Goal: Task Accomplishment & Management: Complete application form

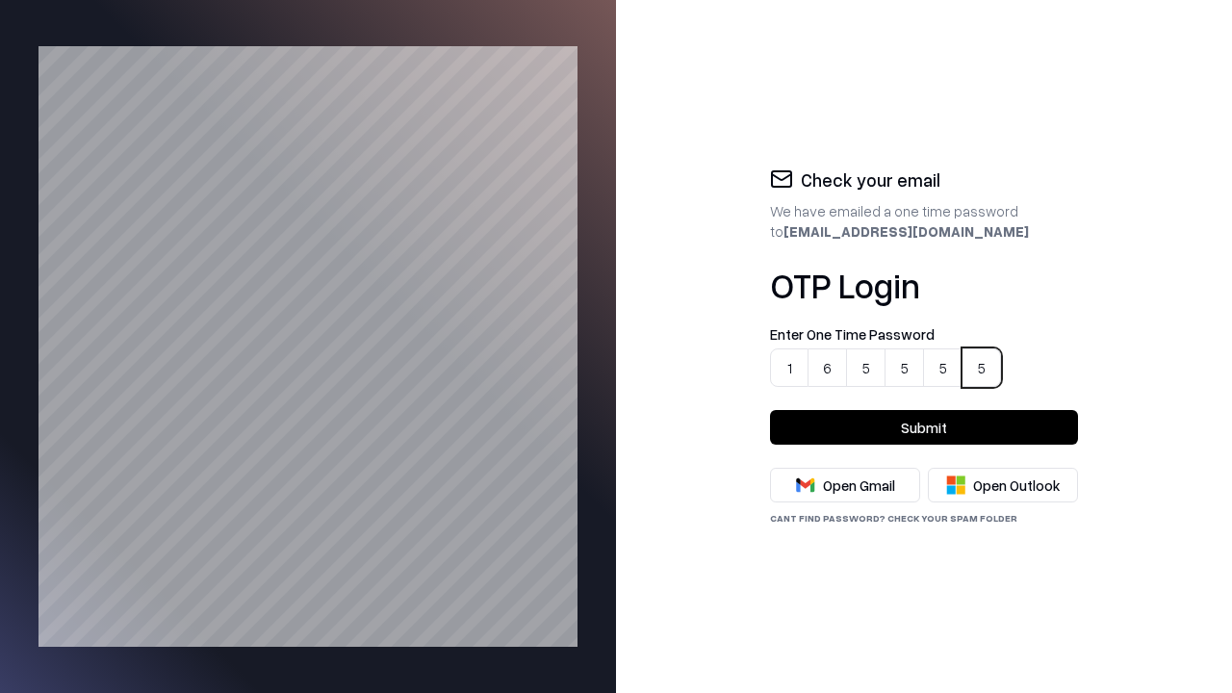
type input "******"
click at [924, 427] on button "Submit" at bounding box center [924, 427] width 308 height 35
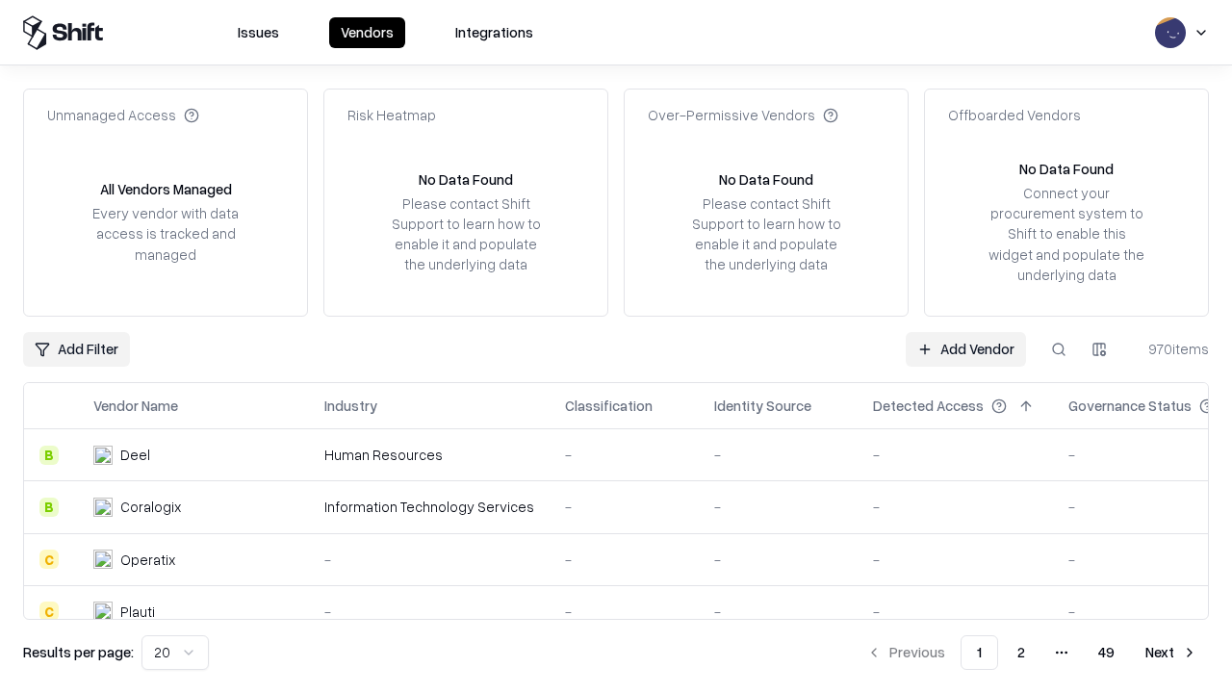
click at [966, 348] on link "Add Vendor" at bounding box center [965, 349] width 120 height 35
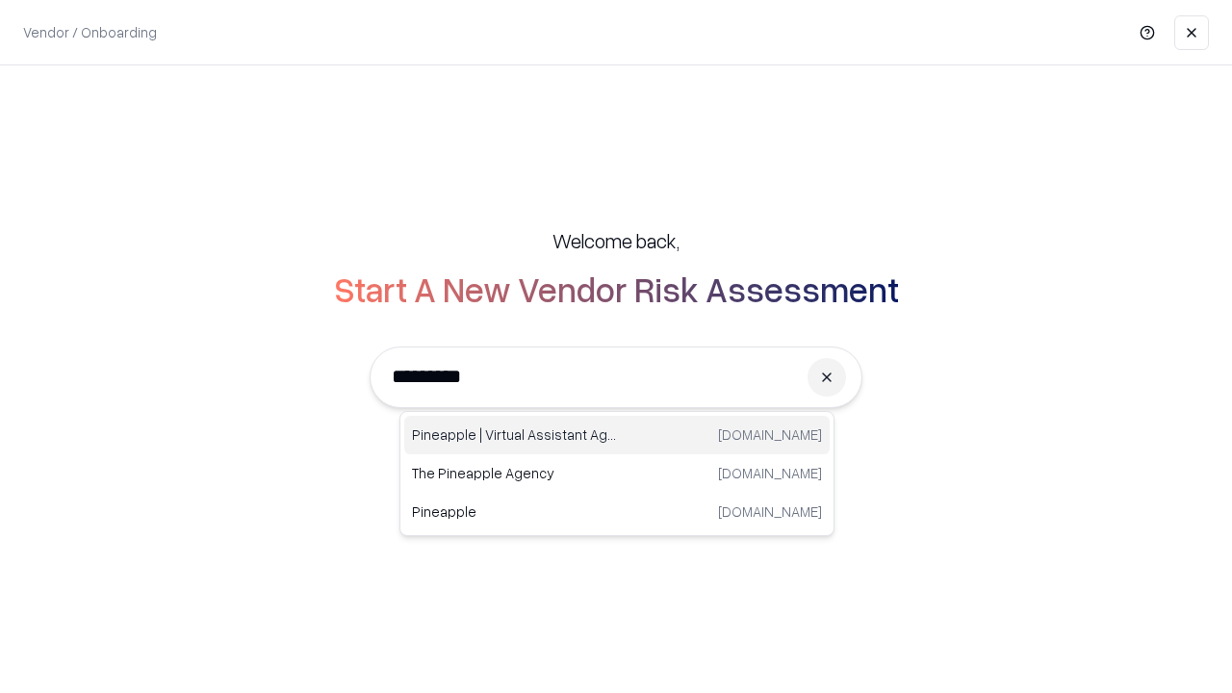
click at [617, 435] on div "Pineapple | Virtual Assistant Agency [DOMAIN_NAME]" at bounding box center [616, 435] width 425 height 38
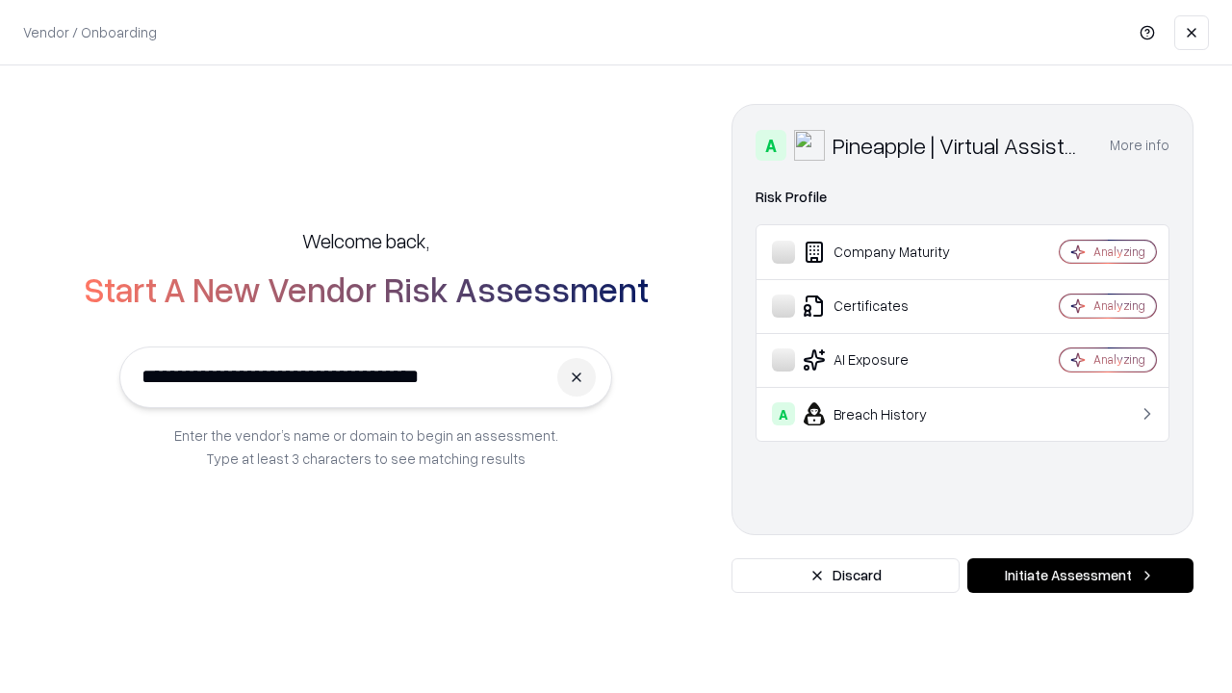
type input "**********"
click at [1080, 575] on button "Initiate Assessment" at bounding box center [1080, 575] width 226 height 35
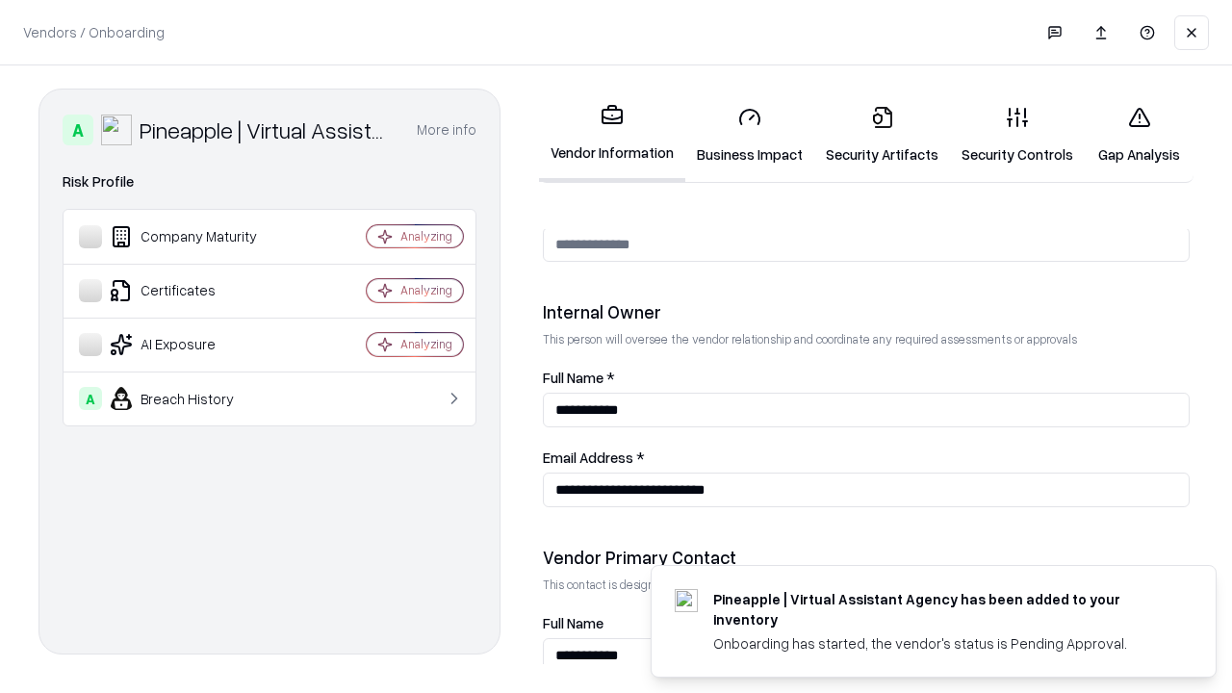
scroll to position [997, 0]
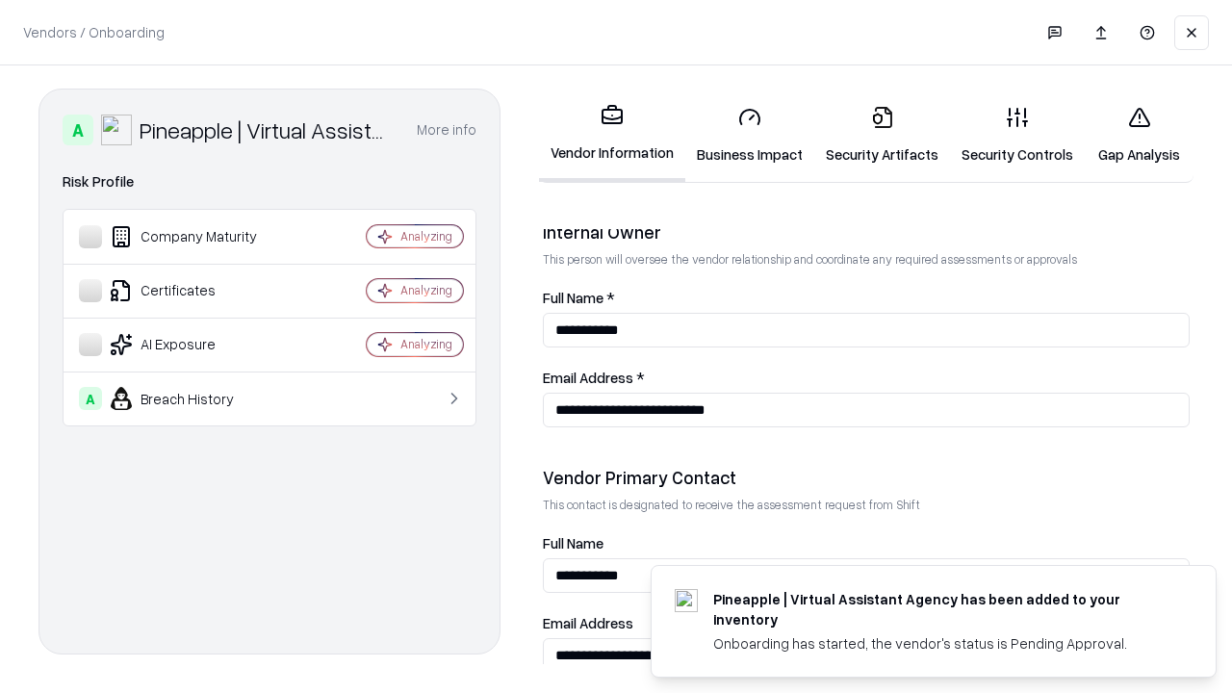
click at [743, 135] on link "Business Impact" at bounding box center [749, 134] width 129 height 89
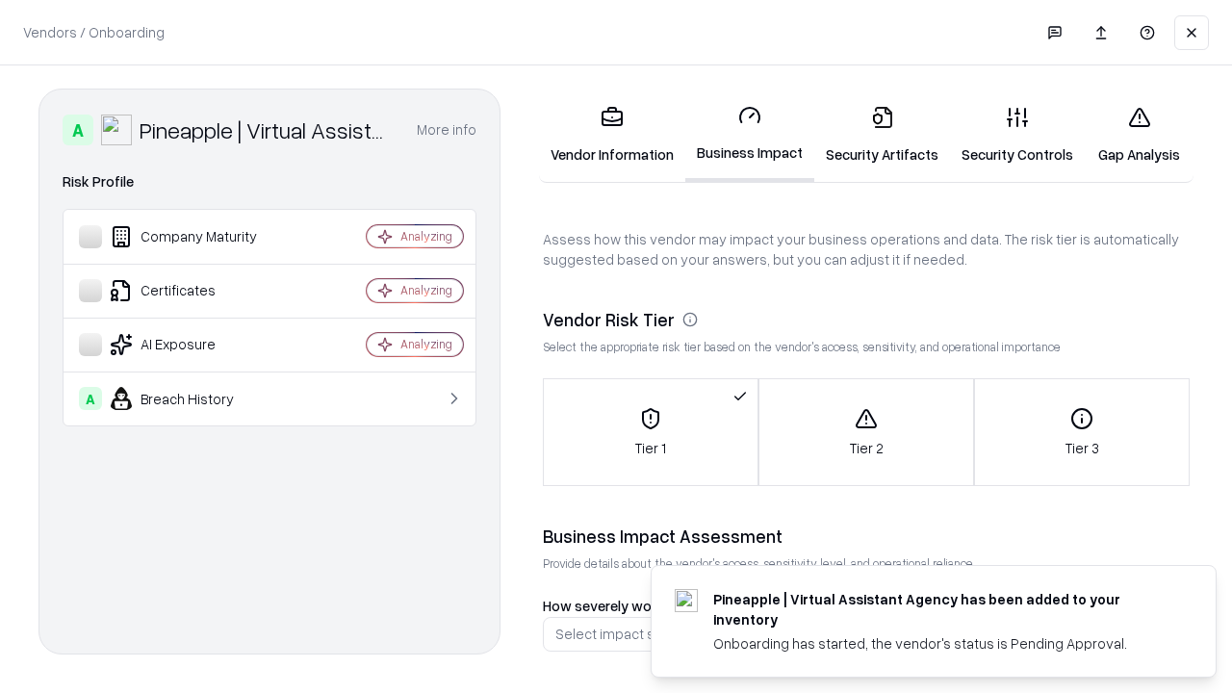
click at [871, 135] on link "Security Artifacts" at bounding box center [882, 134] width 136 height 89
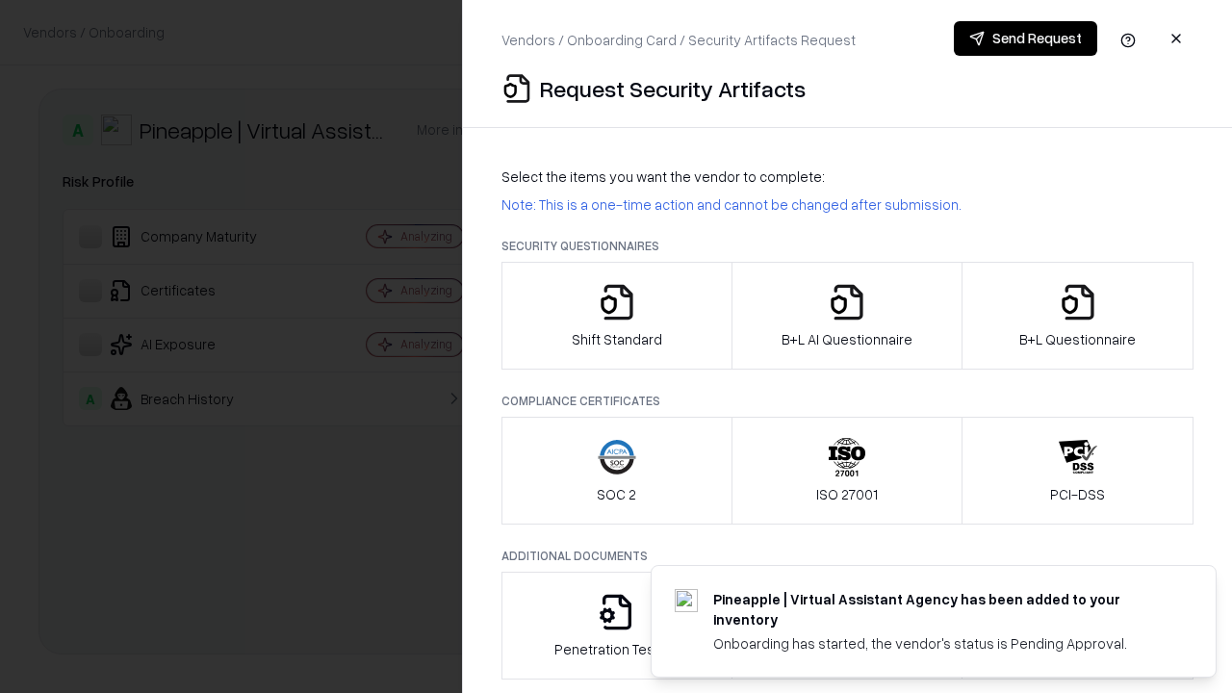
click at [616, 316] on icon "button" at bounding box center [617, 302] width 38 height 38
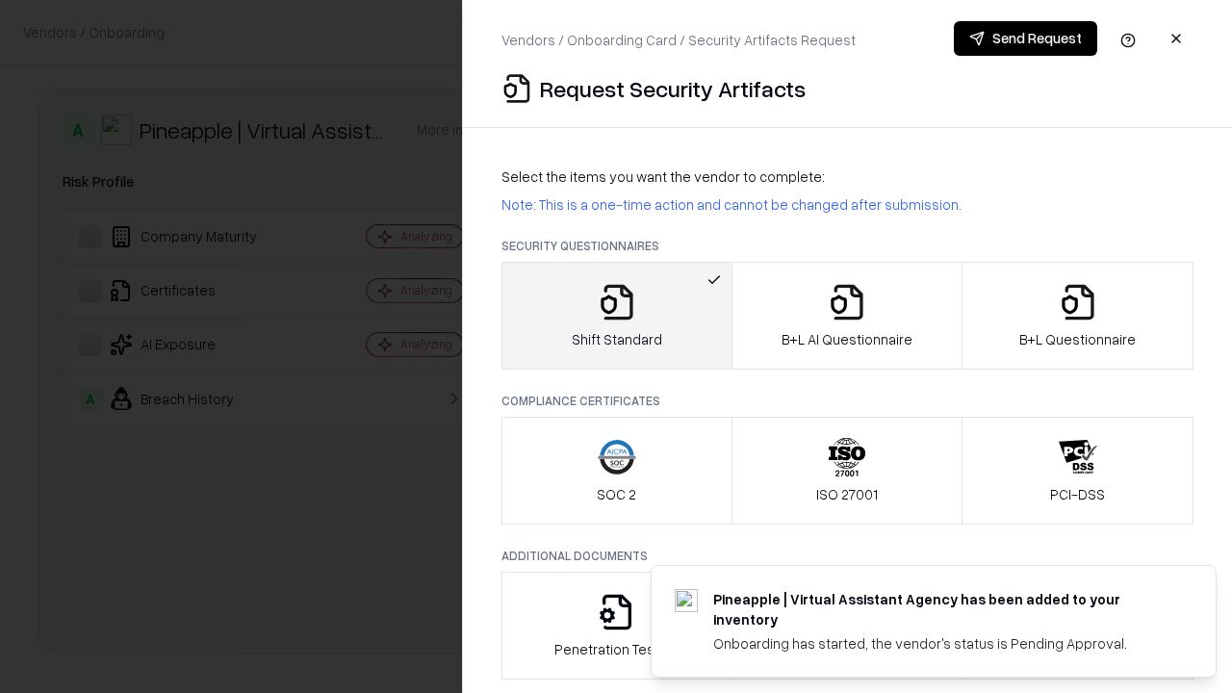
click at [1026, 38] on button "Send Request" at bounding box center [1025, 38] width 143 height 35
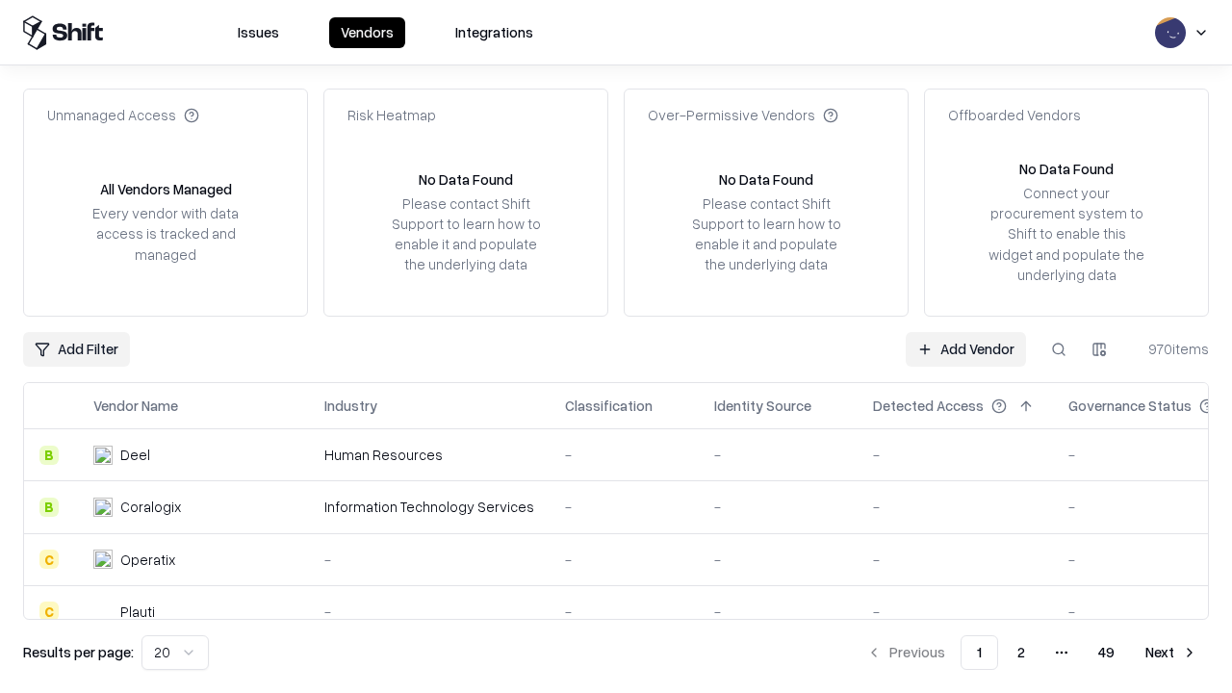
click at [1058, 348] on button at bounding box center [1058, 349] width 35 height 35
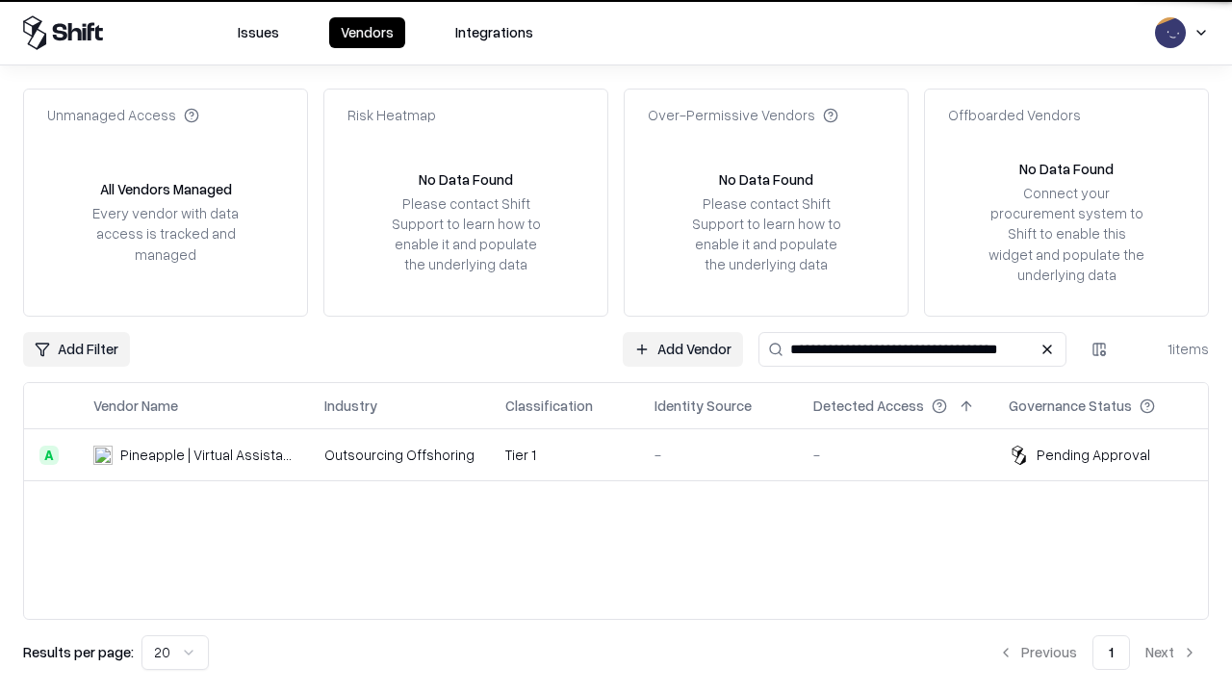
type input "**********"
click at [639, 454] on td "-" at bounding box center [718, 455] width 159 height 52
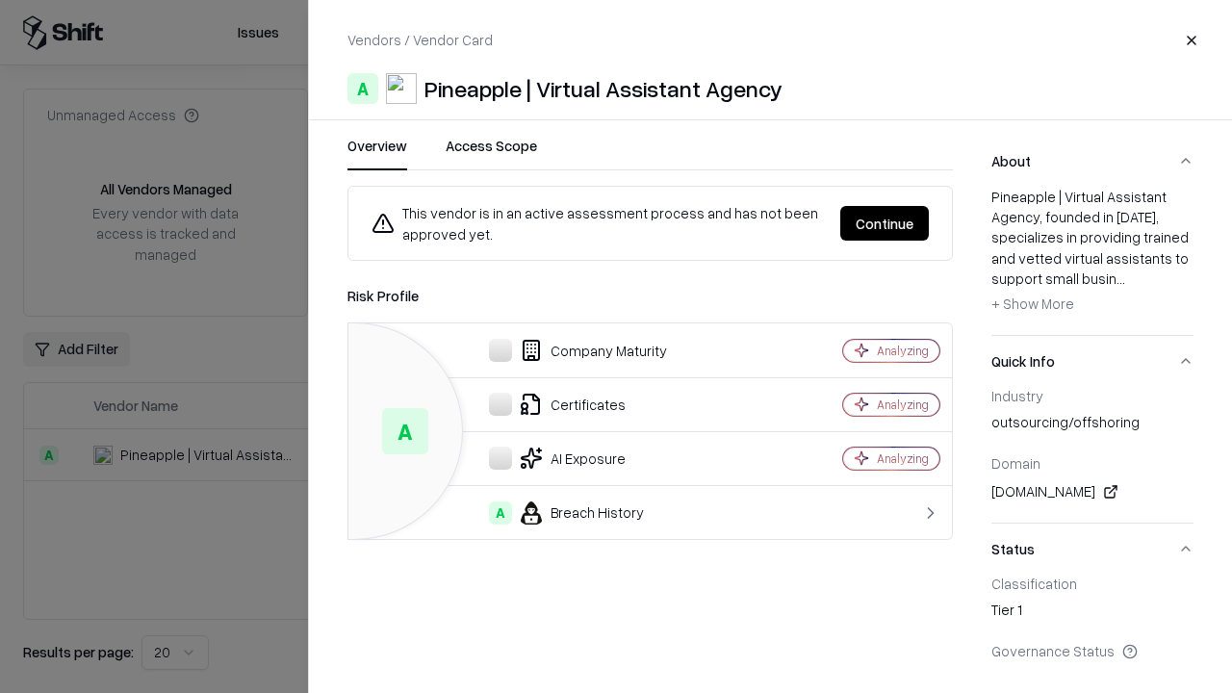
click at [885, 223] on button "Continue" at bounding box center [884, 223] width 89 height 35
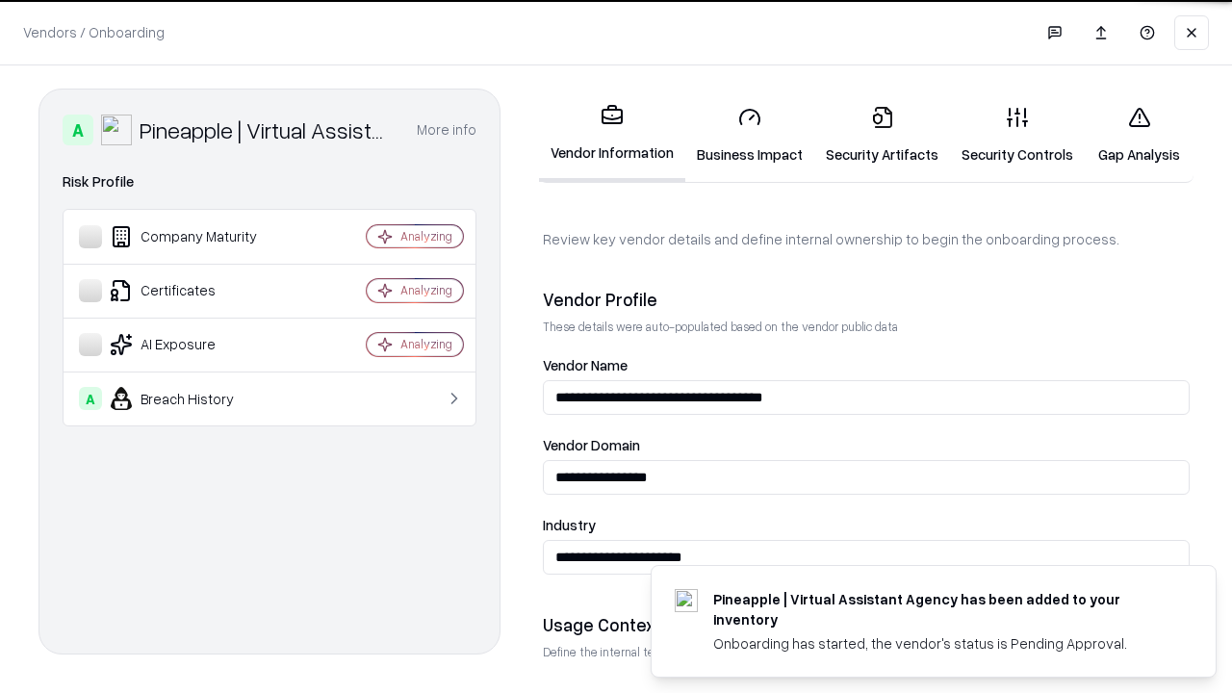
click at [871, 135] on link "Security Artifacts" at bounding box center [882, 134] width 136 height 89
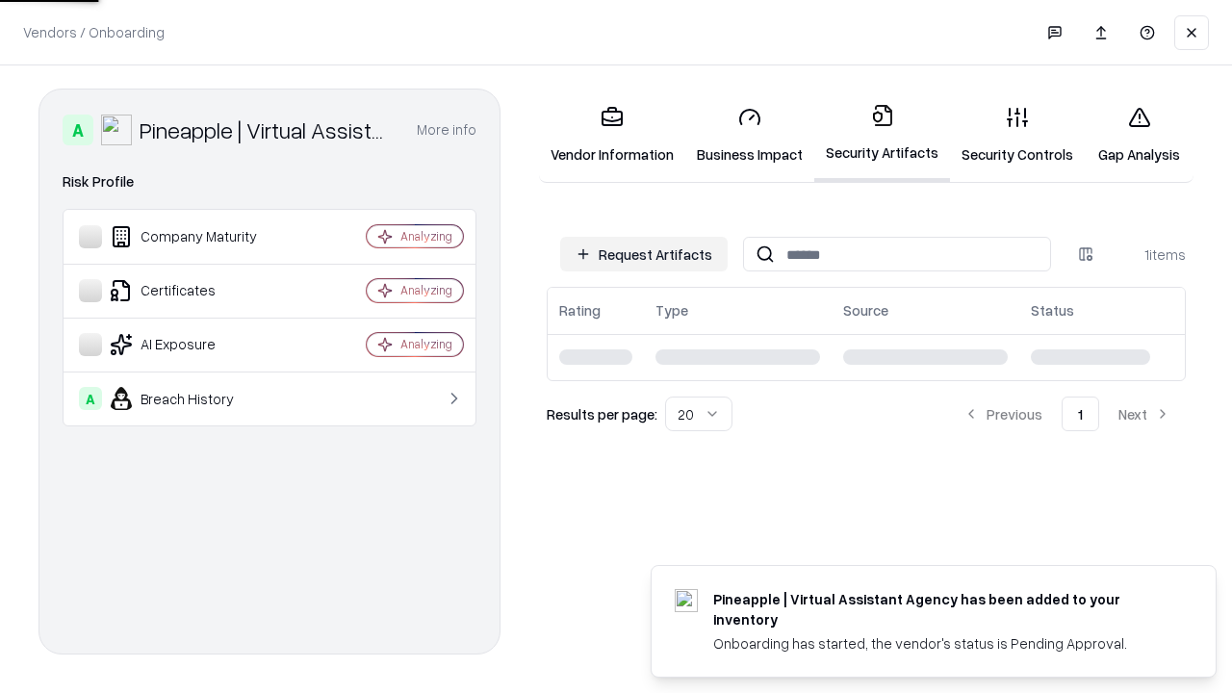
click at [1130, 135] on link "Gap Analysis" at bounding box center [1138, 134] width 109 height 89
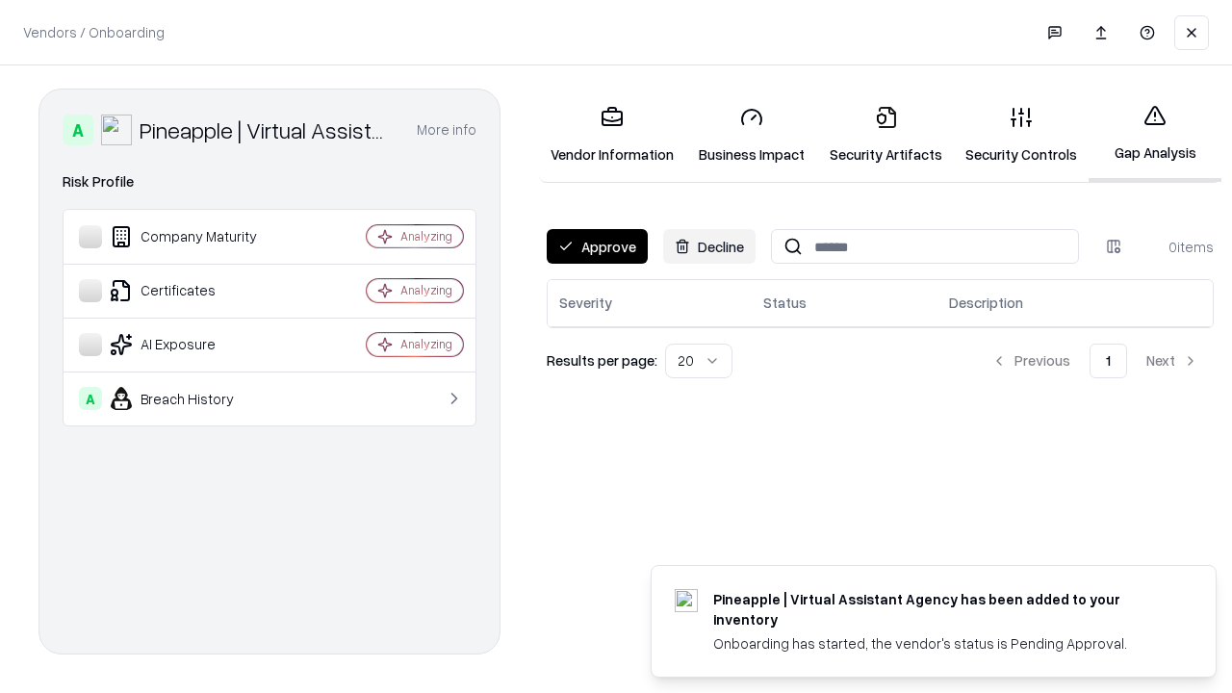
click at [596, 246] on button "Approve" at bounding box center [597, 246] width 101 height 35
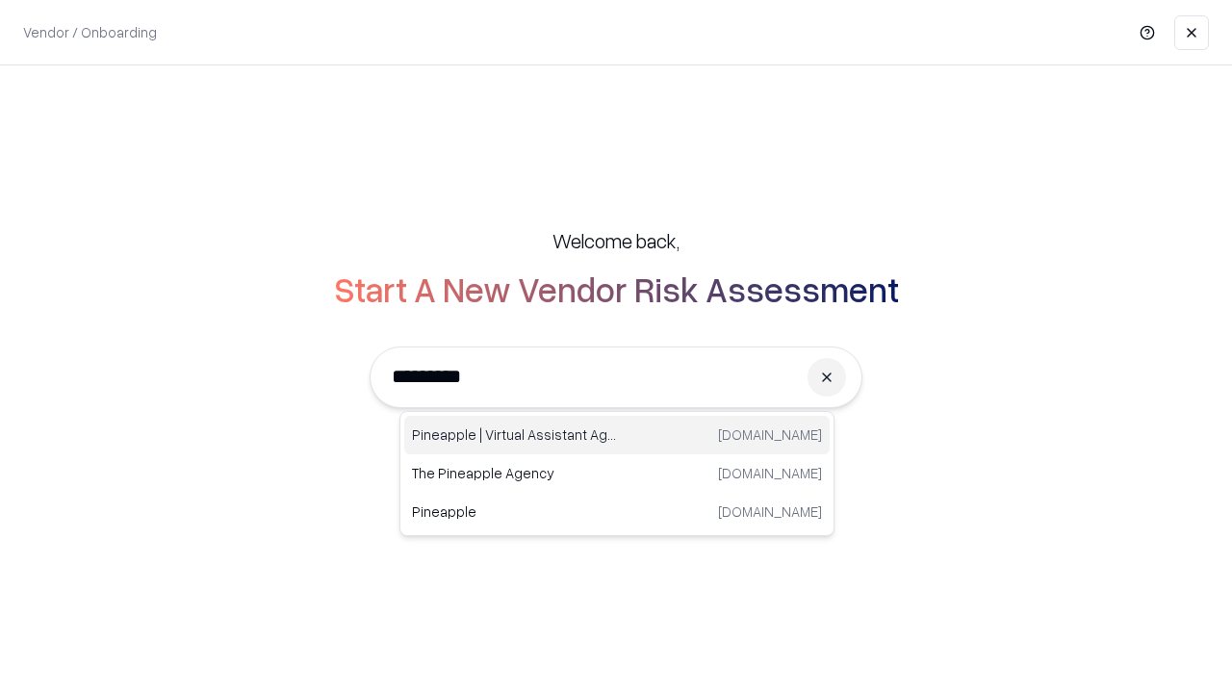
click at [617, 435] on div "Pineapple | Virtual Assistant Agency [DOMAIN_NAME]" at bounding box center [616, 435] width 425 height 38
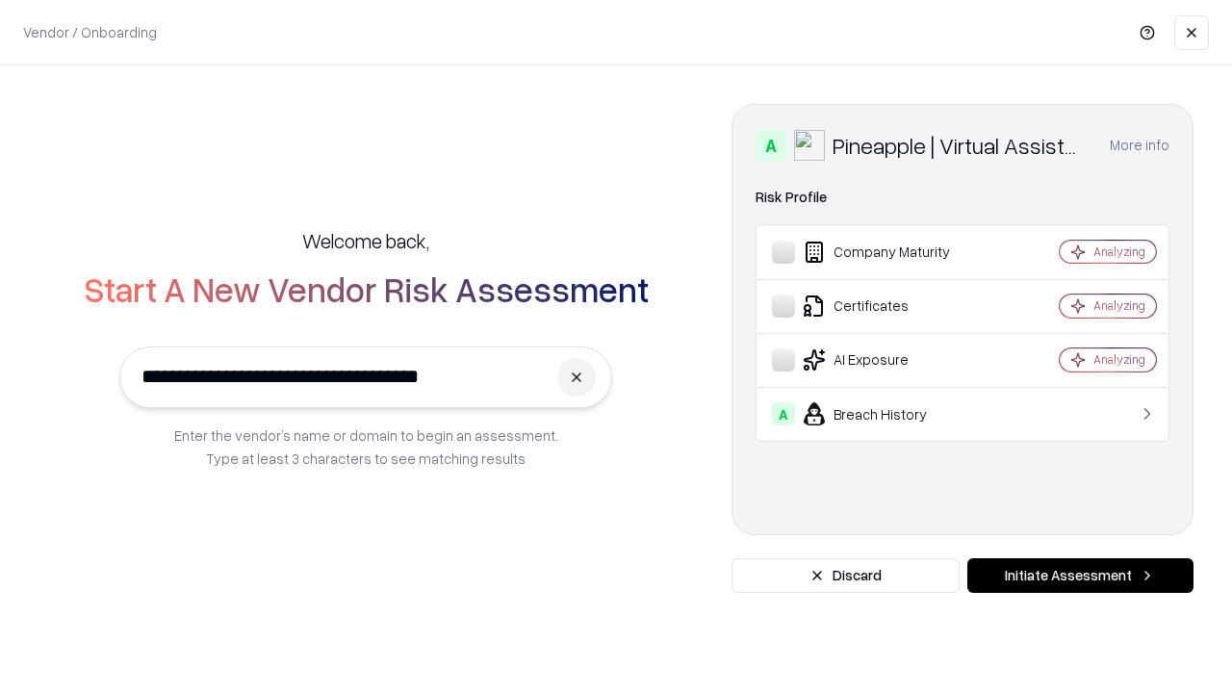
type input "**********"
click at [1080, 575] on button "Initiate Assessment" at bounding box center [1080, 575] width 226 height 35
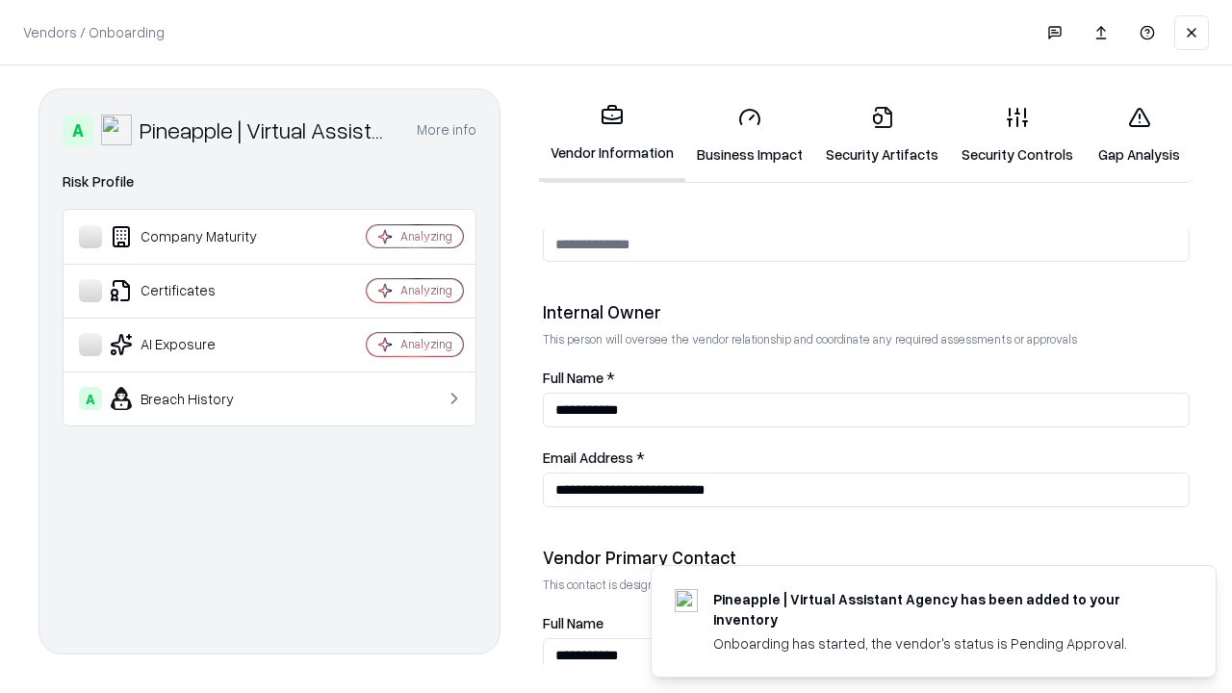
scroll to position [997, 0]
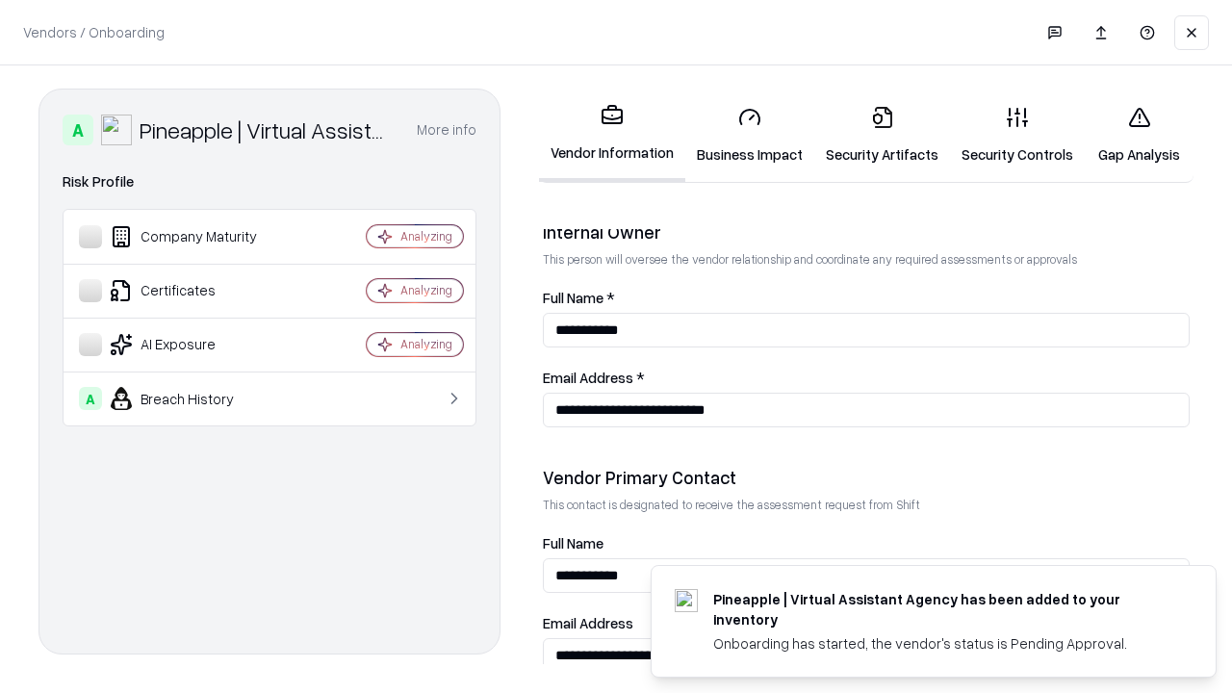
click at [1130, 135] on link "Gap Analysis" at bounding box center [1138, 134] width 109 height 89
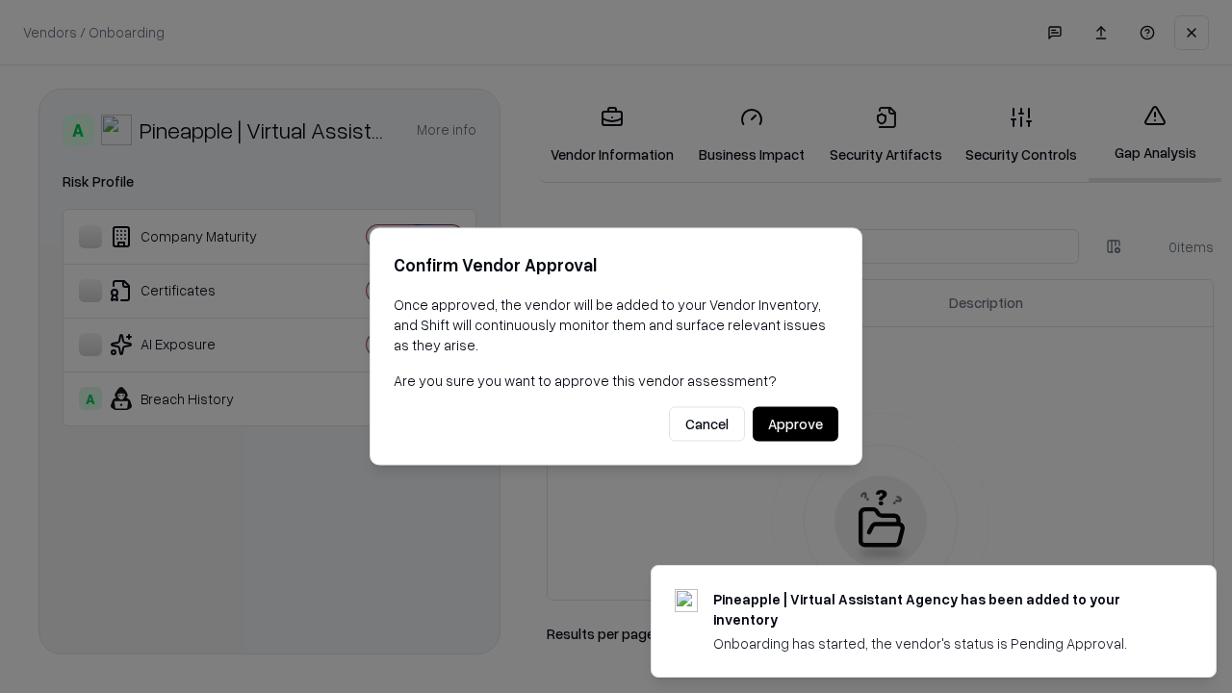
click at [796, 423] on button "Approve" at bounding box center [795, 424] width 86 height 35
